Goal: Contribute content

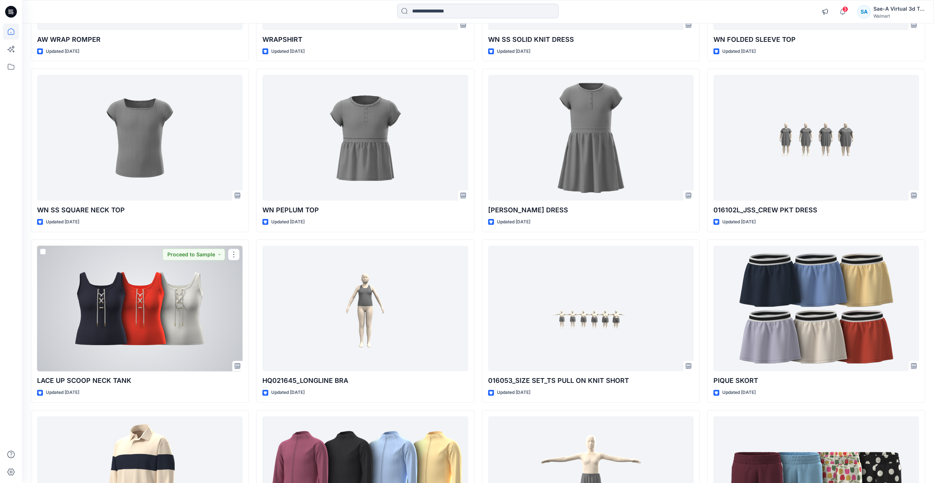
scroll to position [635, 0]
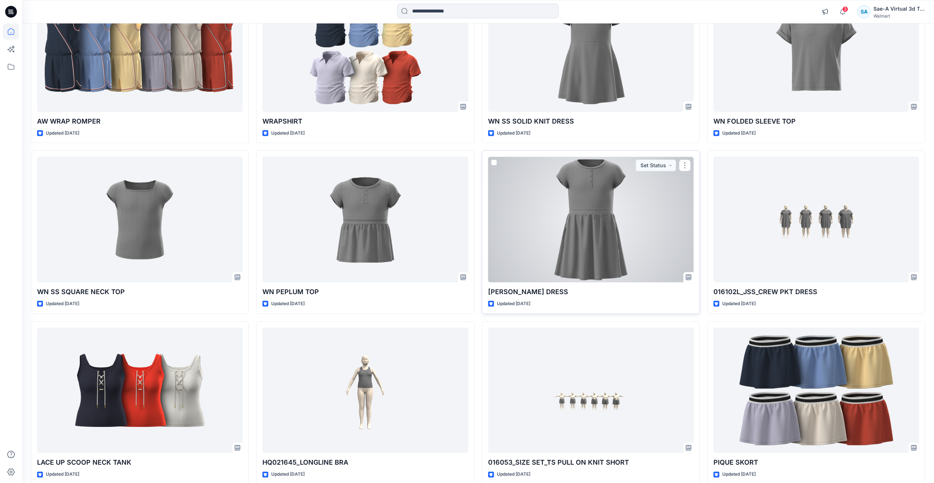
click at [550, 177] on div at bounding box center [590, 220] width 205 height 126
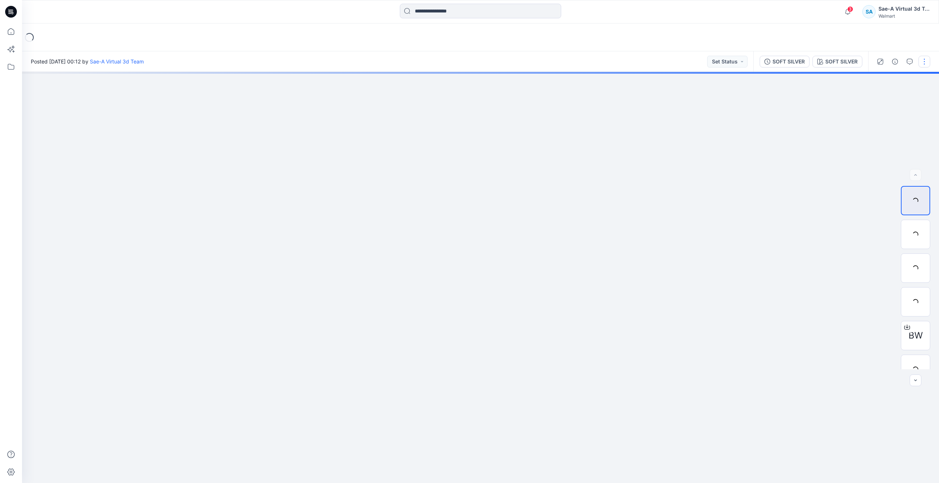
click at [922, 65] on button "button" at bounding box center [925, 62] width 12 height 12
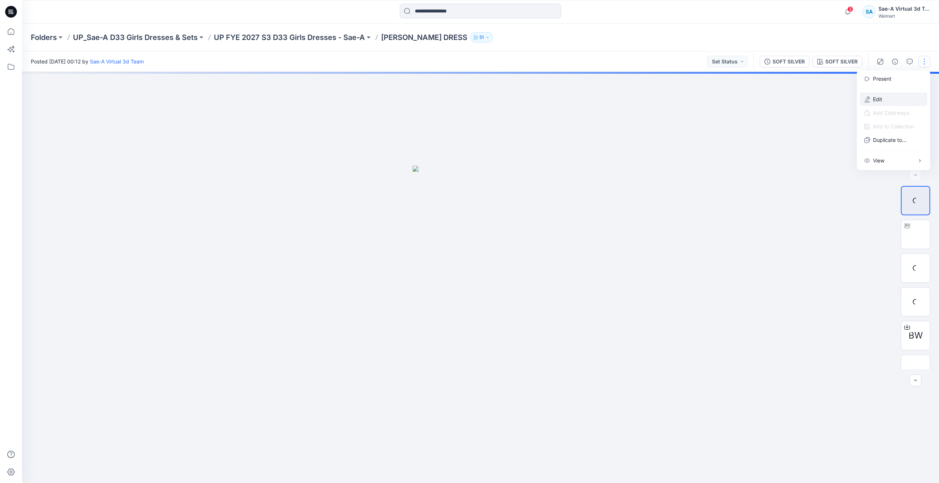
click at [888, 97] on button "Edit" at bounding box center [894, 99] width 68 height 14
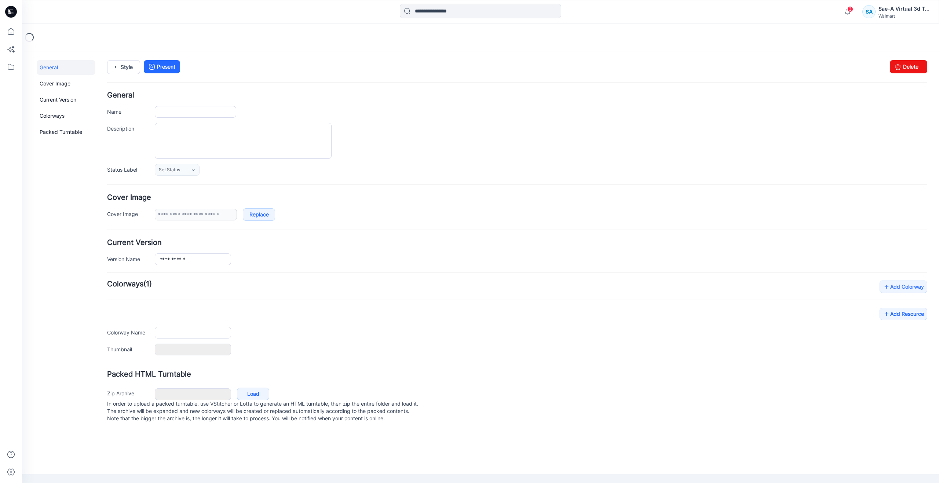
type input "**********"
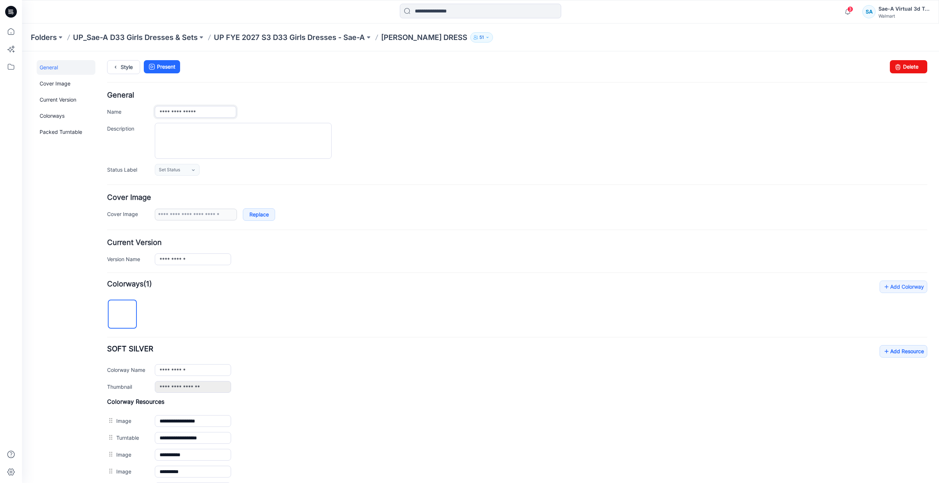
drag, startPoint x: 218, startPoint y: 114, endPoint x: 130, endPoint y: 112, distance: 88.8
click at [130, 112] on div "**********" at bounding box center [517, 112] width 820 height 12
paste input "*"
type input "**********"
click at [274, 90] on div "Style Present Changes Saved Delete" at bounding box center [517, 76] width 820 height 32
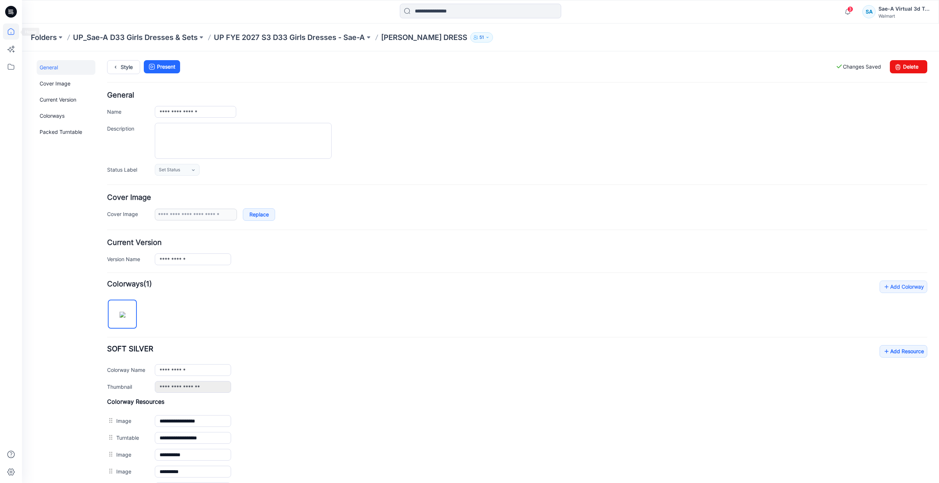
click at [10, 33] on icon at bounding box center [11, 31] width 16 height 16
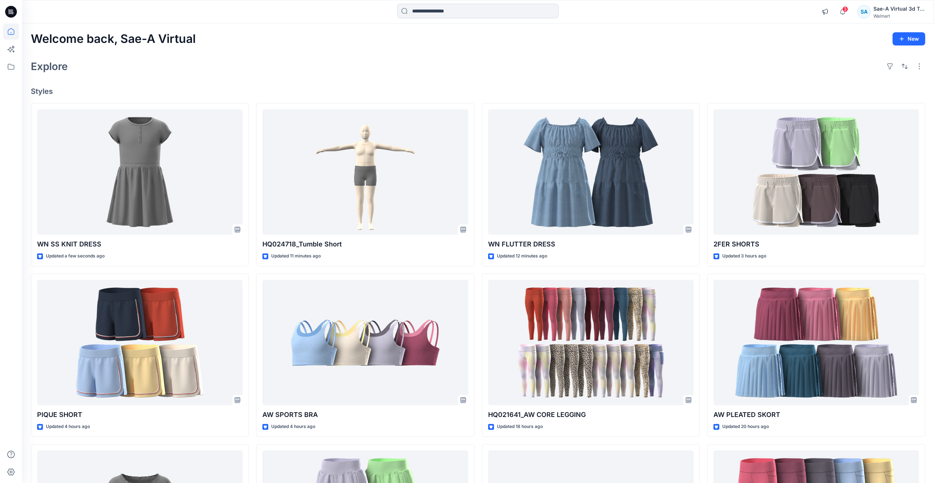
click at [135, 59] on div "Explore" at bounding box center [478, 67] width 894 height 18
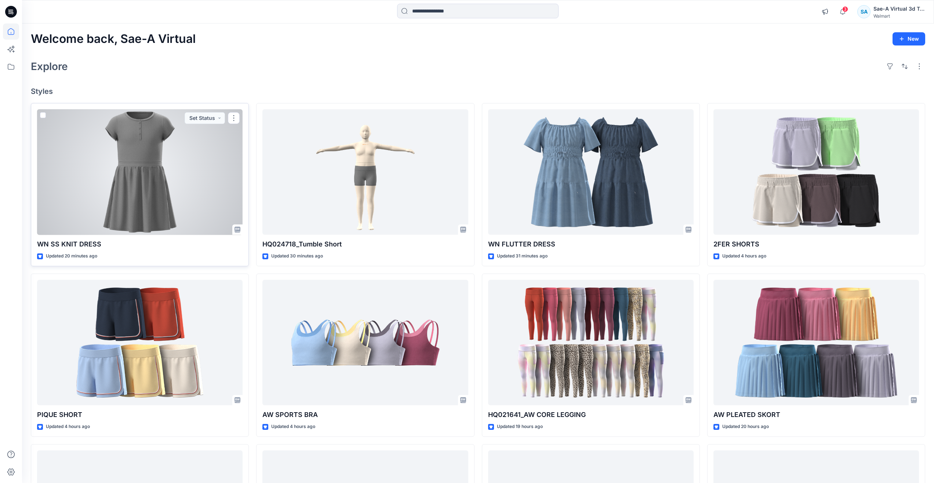
click at [128, 156] on div at bounding box center [139, 172] width 205 height 126
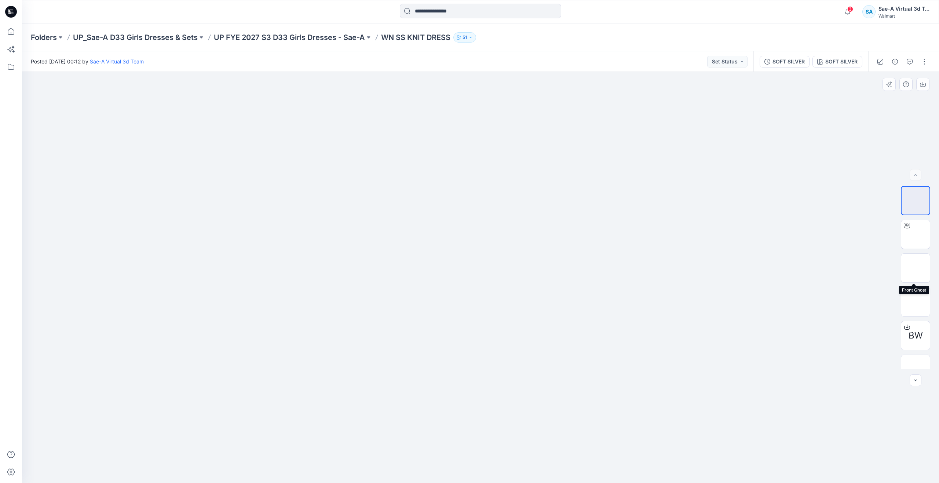
drag, startPoint x: 919, startPoint y: 263, endPoint x: 914, endPoint y: 283, distance: 20.4
click at [916, 268] on img at bounding box center [916, 268] width 0 height 0
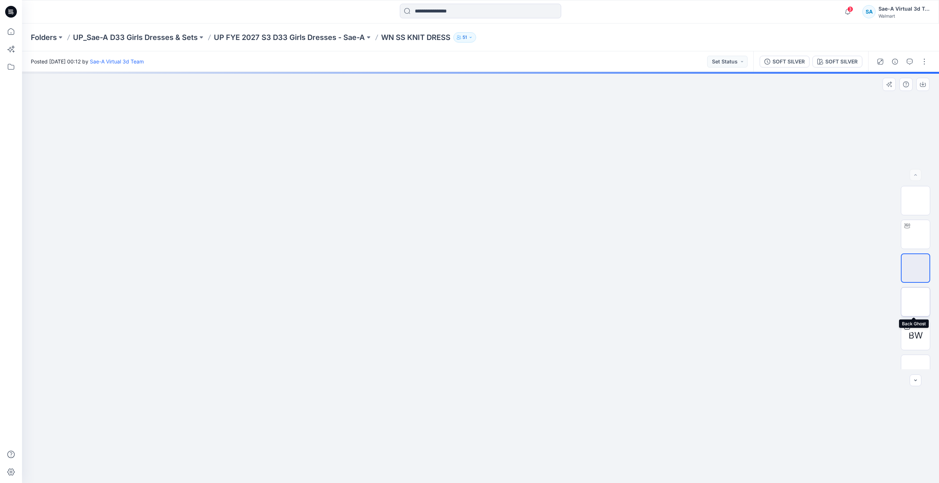
click at [916, 302] on img at bounding box center [916, 302] width 0 height 0
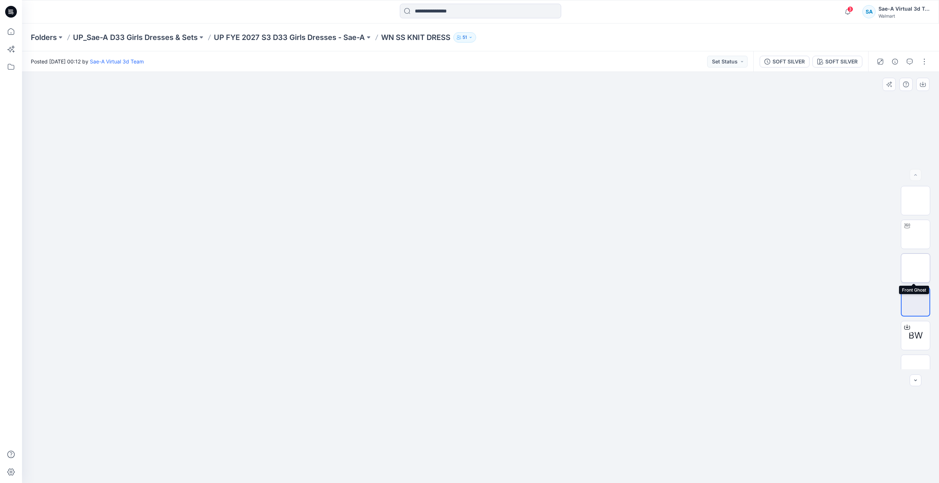
click at [916, 268] on img at bounding box center [916, 268] width 0 height 0
click at [916, 234] on img at bounding box center [916, 234] width 0 height 0
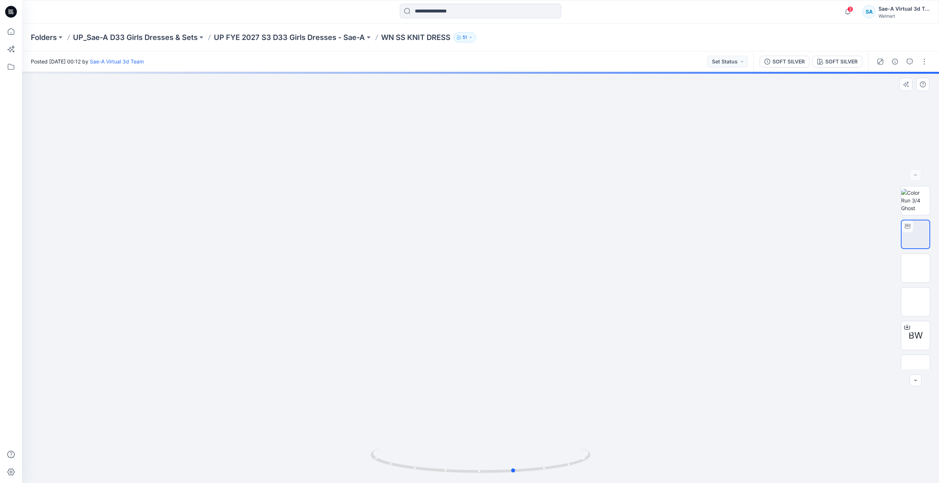
drag, startPoint x: 482, startPoint y: 471, endPoint x: 516, endPoint y: 405, distance: 74.7
click at [516, 405] on div at bounding box center [480, 277] width 917 height 411
drag, startPoint x: 11, startPoint y: 30, endPoint x: 21, endPoint y: 34, distance: 10.6
click at [11, 30] on icon at bounding box center [11, 31] width 16 height 16
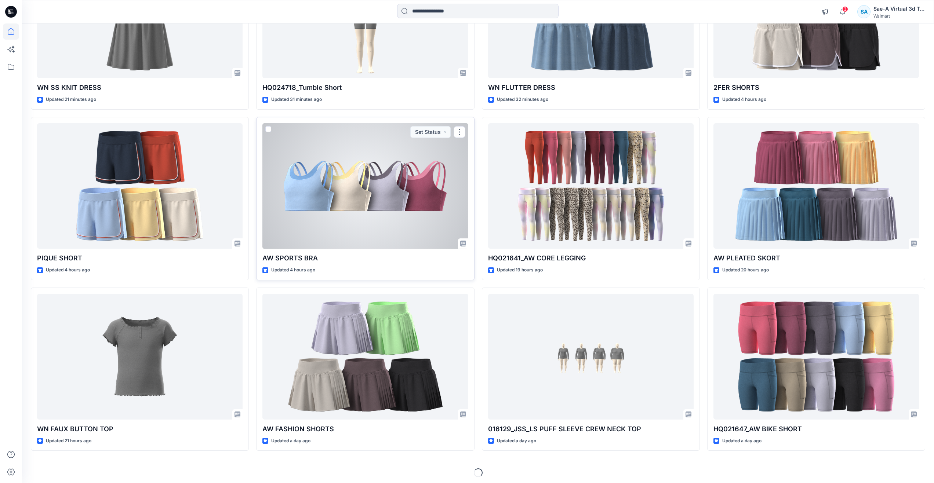
scroll to position [160, 0]
